Goal: Check status: Check status

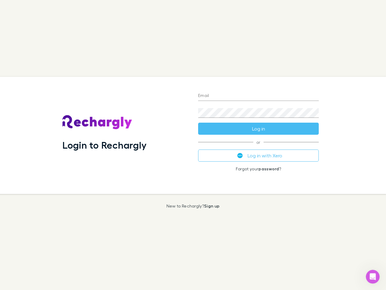
click at [193, 145] on div "Login to Rechargly" at bounding box center [126, 135] width 136 height 117
click at [259, 96] on input "Email" at bounding box center [258, 96] width 121 height 10
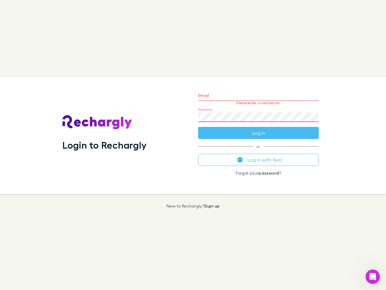
click at [259, 129] on form "Email Please enter a valid email. Password Log in" at bounding box center [258, 112] width 121 height 52
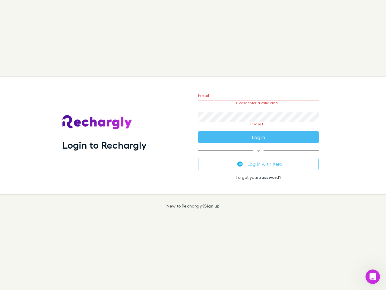
click at [259, 155] on div "Email Please enter a valid email. Password Please fill Log in or Log in with Xe…" at bounding box center [258, 135] width 130 height 117
click at [373, 276] on icon "Open Intercom Messenger" at bounding box center [373, 277] width 10 height 10
